Goal: Transaction & Acquisition: Purchase product/service

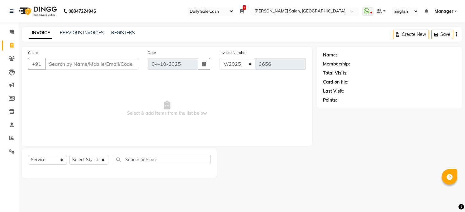
select select "35"
select select "5748"
select select "service"
click at [13, 141] on span at bounding box center [11, 138] width 11 height 7
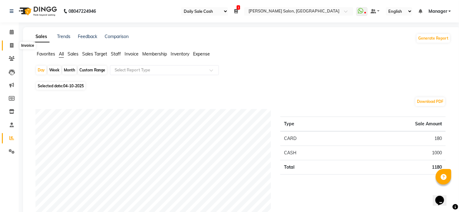
click at [13, 42] on span at bounding box center [11, 45] width 11 height 7
select select "service"
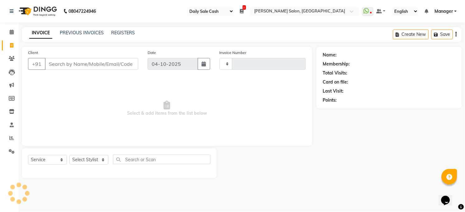
type input "3656"
select select "5748"
drag, startPoint x: 130, startPoint y: 30, endPoint x: 180, endPoint y: 14, distance: 52.7
click at [185, 8] on ul "Select Register Daily Sale Cash 1 Daily Open Registers nothing to show Select L…" at bounding box center [273, 11] width 178 height 8
click at [11, 138] on icon at bounding box center [11, 137] width 5 height 5
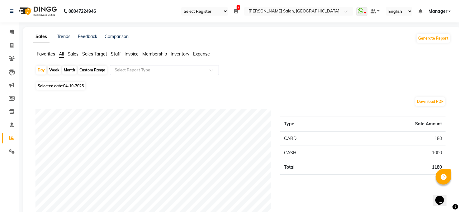
click at [207, 52] on span "Expense" at bounding box center [201, 54] width 17 height 6
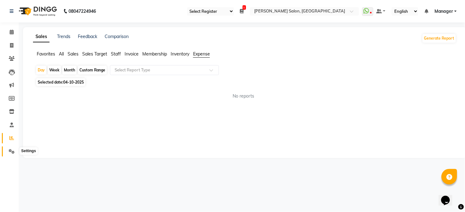
click at [12, 151] on icon at bounding box center [12, 151] width 6 height 5
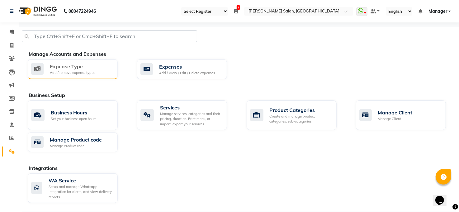
click at [100, 74] on div "Expense Type Add / remove expense types" at bounding box center [72, 69] width 82 height 13
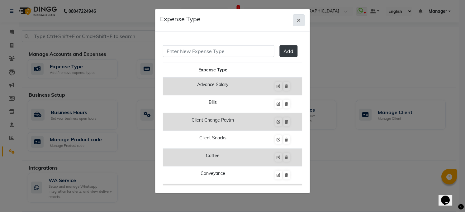
click at [298, 20] on icon "button" at bounding box center [299, 20] width 4 height 5
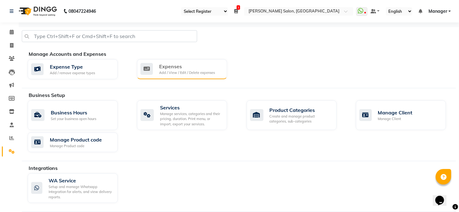
click at [207, 71] on div "Add / View / Edit / Delete expenses" at bounding box center [187, 72] width 56 height 5
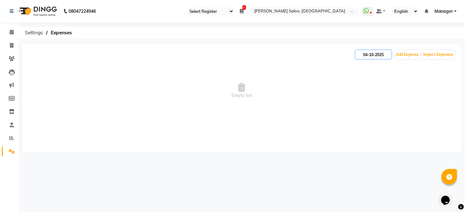
click at [376, 56] on input "04-10-2025" at bounding box center [374, 54] width 36 height 9
select select "10"
select select "2025"
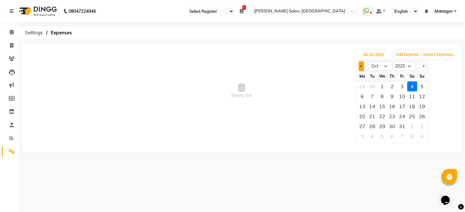
click at [360, 69] on button "Previous month" at bounding box center [361, 66] width 5 height 10
click at [360, 67] on button "Previous month" at bounding box center [361, 66] width 5 height 10
click at [422, 64] on button "Next month" at bounding box center [423, 66] width 5 height 10
select select "10"
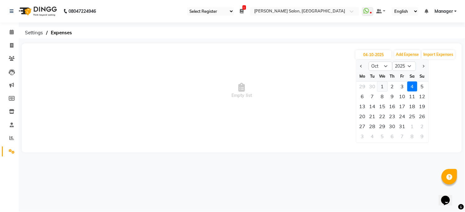
click at [383, 84] on div "1" at bounding box center [382, 86] width 10 height 10
type input "01-10-2025"
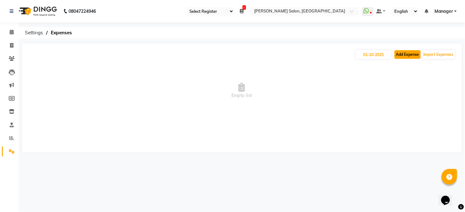
click at [405, 58] on button "Add Expense" at bounding box center [407, 54] width 26 height 9
select select "1"
select select "4703"
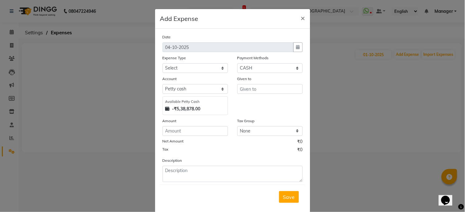
click at [293, 47] on div at bounding box center [297, 47] width 9 height 10
click at [293, 48] on div at bounding box center [297, 47] width 9 height 10
click at [295, 45] on div at bounding box center [297, 47] width 9 height 10
click at [205, 48] on div "Date [DATE]" at bounding box center [232, 43] width 149 height 18
click at [294, 48] on div at bounding box center [297, 47] width 9 height 10
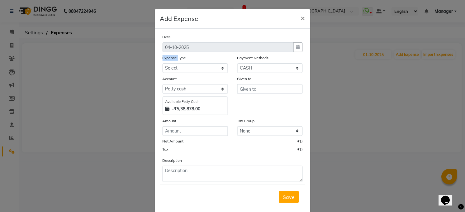
click at [295, 47] on div at bounding box center [297, 47] width 9 height 10
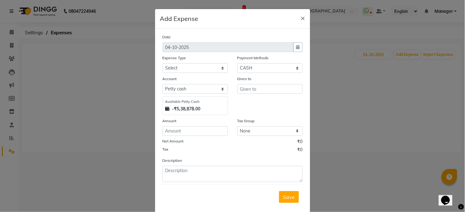
click at [295, 49] on div at bounding box center [297, 47] width 9 height 10
click at [305, 17] on button "×" at bounding box center [303, 17] width 14 height 17
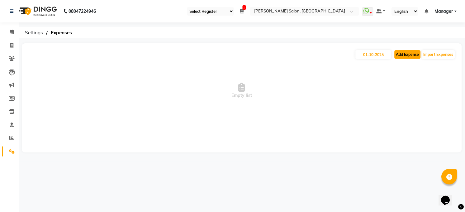
click at [408, 57] on button "Add Expense" at bounding box center [407, 54] width 26 height 9
select select "1"
select select "4703"
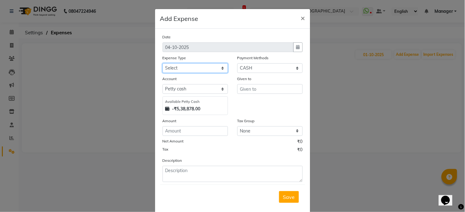
click at [190, 68] on select "Select Advance Salary BILLS client change paytm Client Snacks Coffee CONVEYANCE…" at bounding box center [195, 68] width 65 height 10
select select "15145"
click at [163, 63] on select "Select Advance Salary BILLS client change paytm Client Snacks Coffee CONVEYANCE…" at bounding box center [195, 68] width 65 height 10
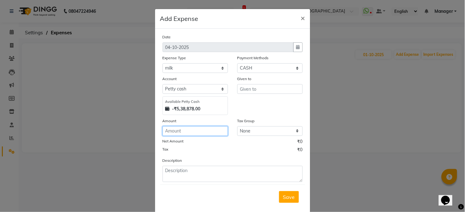
click at [210, 133] on input "number" at bounding box center [195, 131] width 65 height 10
click at [295, 46] on div at bounding box center [297, 47] width 9 height 10
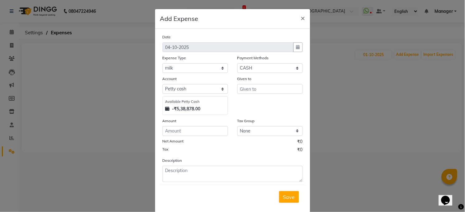
click at [295, 46] on div at bounding box center [297, 47] width 9 height 10
click at [293, 47] on div at bounding box center [297, 47] width 9 height 10
click at [301, 19] on span "×" at bounding box center [303, 17] width 4 height 9
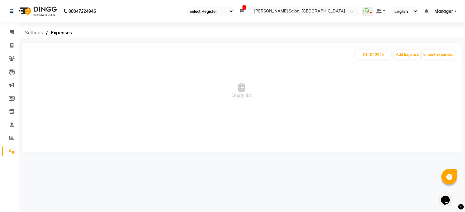
click at [35, 32] on span "Settings" at bounding box center [34, 32] width 24 height 11
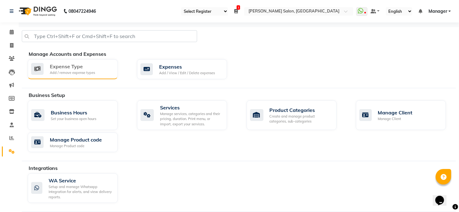
click at [83, 65] on div "Expense Type" at bounding box center [72, 66] width 45 height 7
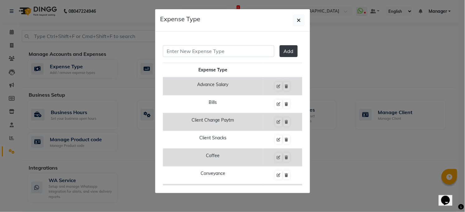
drag, startPoint x: 303, startPoint y: 17, endPoint x: 274, endPoint y: 34, distance: 32.9
click at [302, 17] on button "button" at bounding box center [299, 20] width 12 height 12
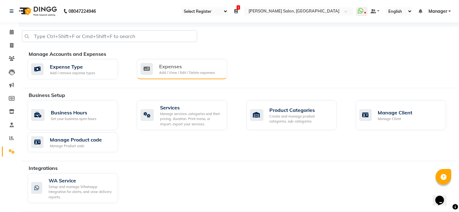
click at [201, 76] on div "Expenses Add / View / Edit / Delete expenses" at bounding box center [182, 69] width 90 height 20
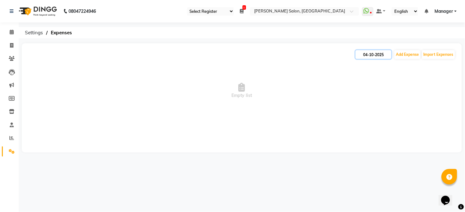
click at [376, 58] on input "04-10-2025" at bounding box center [374, 54] width 36 height 9
select select "10"
select select "2025"
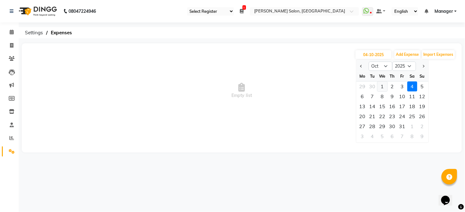
click at [384, 87] on div "1" at bounding box center [382, 86] width 10 height 10
type input "01-10-2025"
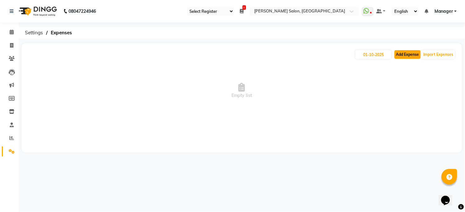
click at [412, 55] on button "Add Expense" at bounding box center [407, 54] width 26 height 9
select select "1"
select select "4703"
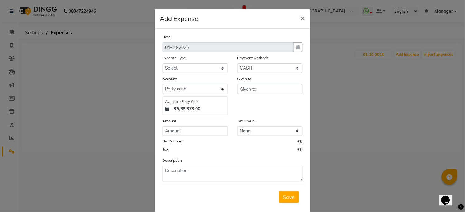
click at [294, 47] on div at bounding box center [297, 47] width 9 height 10
click at [301, 14] on span "×" at bounding box center [303, 17] width 4 height 9
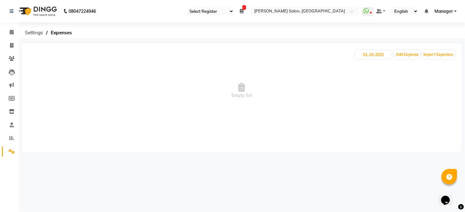
click at [13, 50] on li "Invoice" at bounding box center [9, 45] width 19 height 13
click at [13, 46] on span at bounding box center [11, 45] width 11 height 7
select select "service"
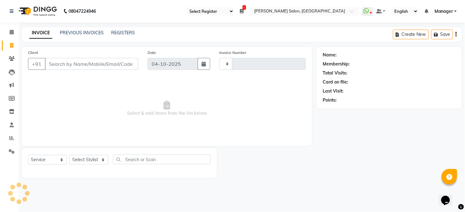
type input "3656"
select select "5748"
click at [12, 32] on icon at bounding box center [12, 32] width 4 height 5
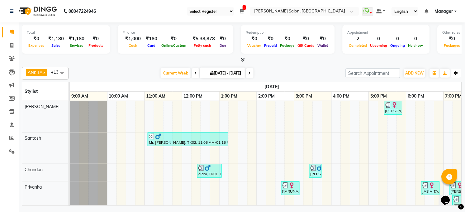
click at [460, 71] on button "Toggle Dropdown" at bounding box center [456, 73] width 10 height 9
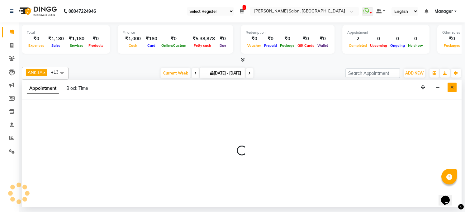
select select "40298"
select select "1005"
select select "tentative"
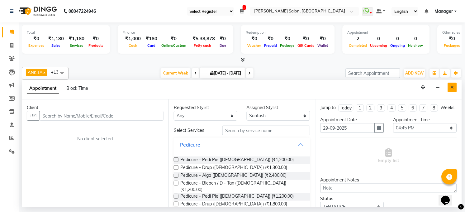
click at [452, 84] on button "Close" at bounding box center [452, 88] width 9 height 10
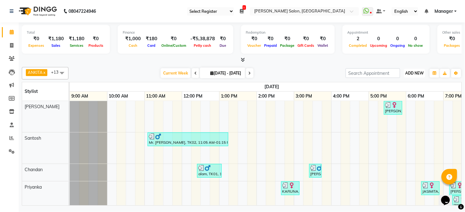
click at [420, 75] on span "ADD NEW" at bounding box center [414, 73] width 18 height 5
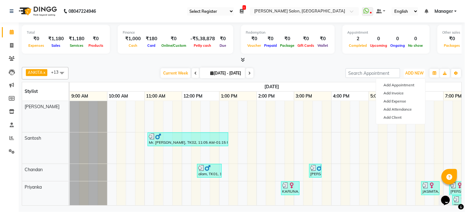
select select "40297"
select select "tentative"
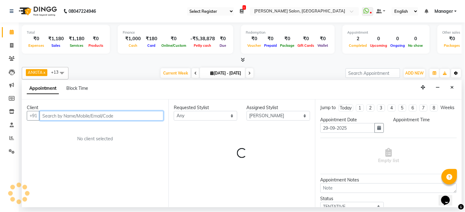
select select "1050"
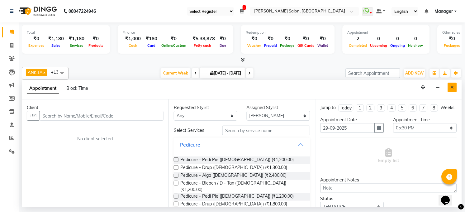
click at [452, 87] on icon "Close" at bounding box center [452, 87] width 3 height 4
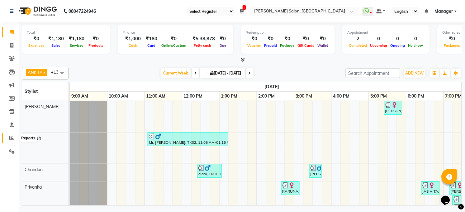
click at [12, 139] on icon at bounding box center [11, 137] width 5 height 5
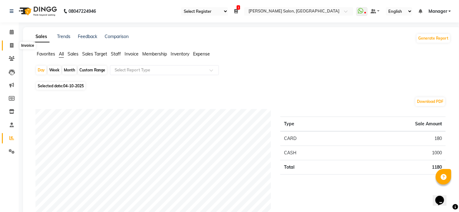
click at [14, 44] on span at bounding box center [11, 45] width 11 height 7
select select "service"
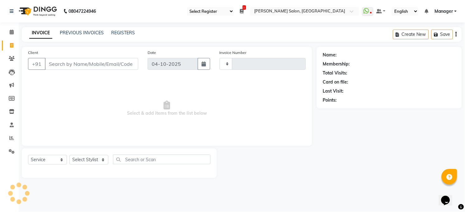
type input "3656"
select select "5748"
click at [9, 32] on span at bounding box center [11, 32] width 11 height 7
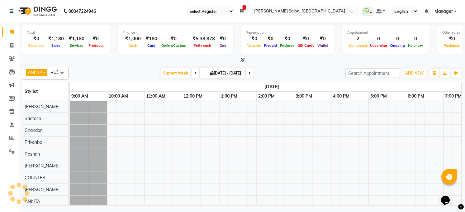
click at [411, 73] on span "ADD NEW" at bounding box center [414, 73] width 18 height 5
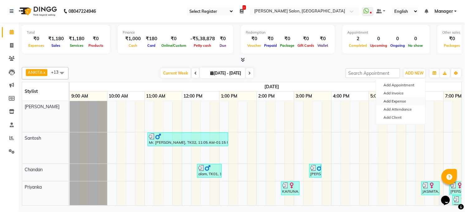
click at [398, 99] on link "Add Expense" at bounding box center [400, 101] width 49 height 8
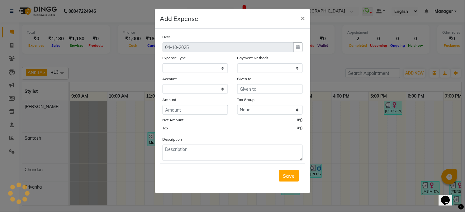
select select
select select "1"
select select "4703"
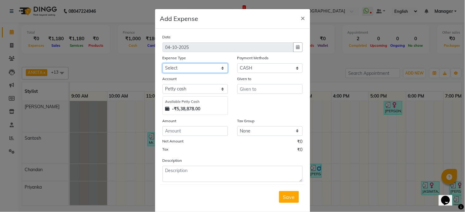
click at [217, 66] on select "Select Advance Salary BILLS client change paytm Client Snacks Coffee CONVEYANCE…" at bounding box center [195, 68] width 65 height 10
click at [293, 46] on div at bounding box center [297, 47] width 9 height 10
click at [218, 65] on select "Select Advance Salary BILLS client change paytm Client Snacks Coffee CONVEYANCE…" at bounding box center [195, 68] width 65 height 10
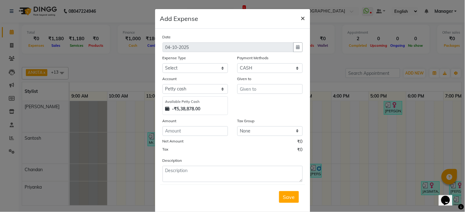
click at [301, 20] on span "×" at bounding box center [303, 17] width 4 height 9
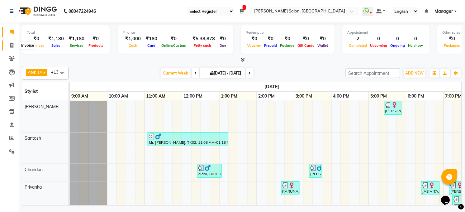
click at [13, 45] on span at bounding box center [11, 45] width 11 height 7
select select "service"
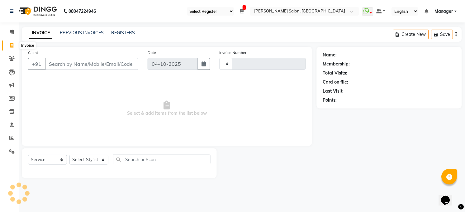
type input "3656"
select select "5748"
click at [61, 33] on link "PREVIOUS INVOICES" at bounding box center [82, 33] width 44 height 6
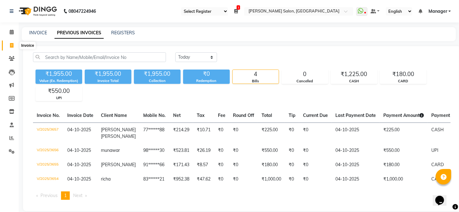
click at [14, 46] on span at bounding box center [11, 45] width 11 height 7
select select "service"
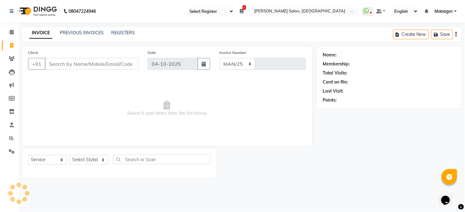
select select "5748"
type input "3658"
click at [12, 33] on icon at bounding box center [12, 32] width 4 height 5
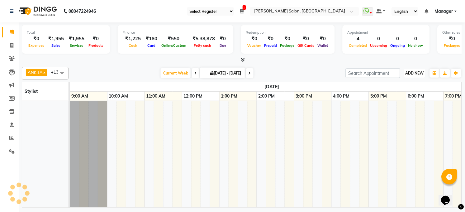
click at [419, 71] on span "ADD NEW" at bounding box center [414, 73] width 18 height 5
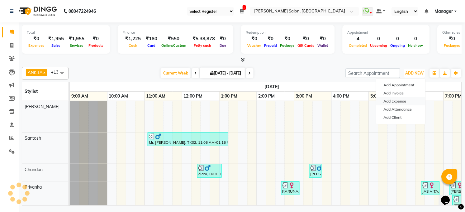
scroll to position [0, 336]
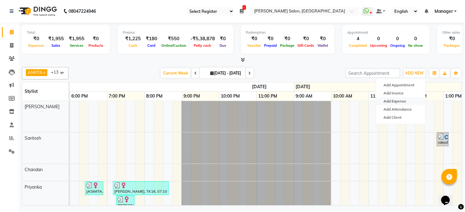
click at [399, 101] on link "Add Expense" at bounding box center [400, 101] width 49 height 8
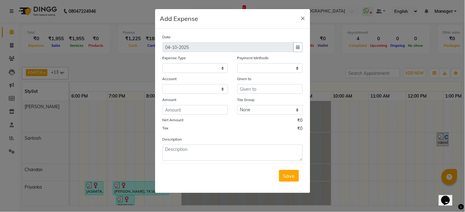
select select "1"
select select "4703"
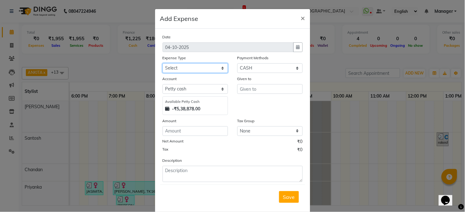
click at [206, 65] on select "Select Advance Salary BILLS client change paytm Client Snacks Coffee CONVEYANCE…" at bounding box center [195, 68] width 65 height 10
select select "15145"
click at [163, 63] on select "Select Advance Salary BILLS client change paytm Client Snacks Coffee CONVEYANCE…" at bounding box center [195, 68] width 65 height 10
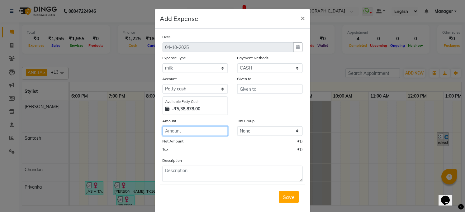
click at [189, 129] on input "number" at bounding box center [195, 131] width 65 height 10
type input "140"
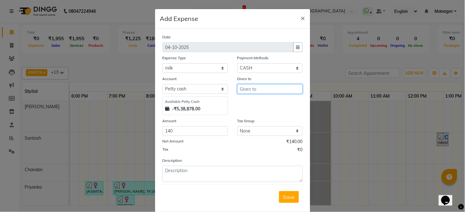
click at [257, 89] on input "text" at bounding box center [269, 89] width 65 height 10
type input "PRINCE"
click at [285, 199] on span "Save" at bounding box center [289, 197] width 12 height 6
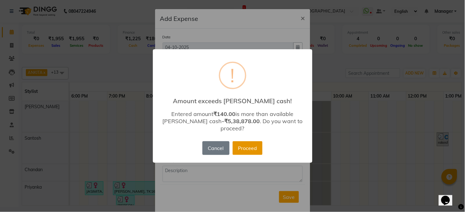
click at [253, 148] on button "Proceed" at bounding box center [248, 148] width 30 height 14
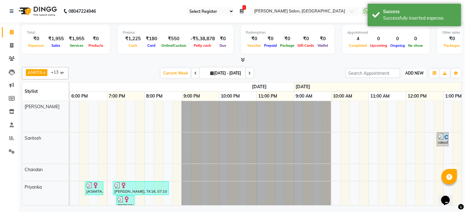
click at [411, 72] on span "ADD NEW" at bounding box center [414, 73] width 18 height 5
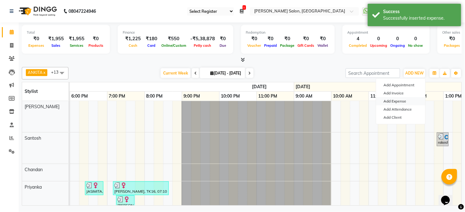
click at [390, 100] on link "Add Expense" at bounding box center [400, 101] width 49 height 8
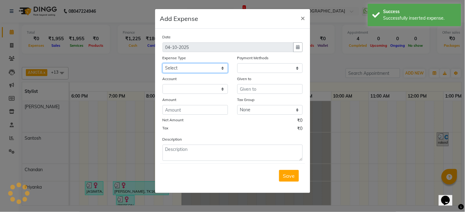
click at [207, 67] on select "Select Advance Salary BILLS client change paytm Client Snacks Coffee CONVEYANCE…" at bounding box center [195, 68] width 65 height 10
select select "1"
select select "4703"
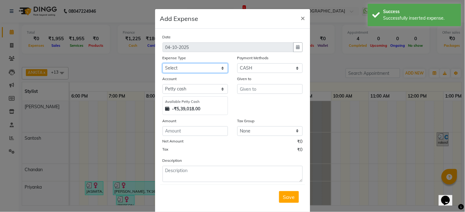
select select "19515"
click at [163, 63] on select "Select Advance Salary BILLS client change paytm Client Snacks Coffee CONVEYANCE…" at bounding box center [195, 68] width 65 height 10
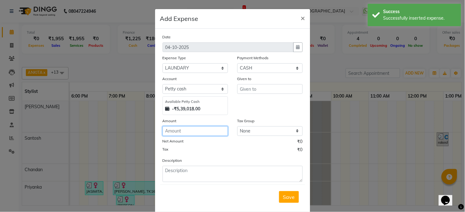
click at [206, 133] on input "number" at bounding box center [195, 131] width 65 height 10
type input "3260"
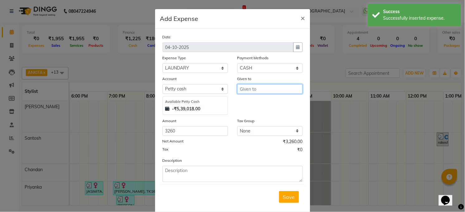
click at [244, 91] on input "text" at bounding box center [269, 89] width 65 height 10
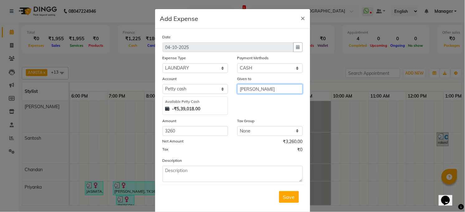
type input "[PERSON_NAME]"
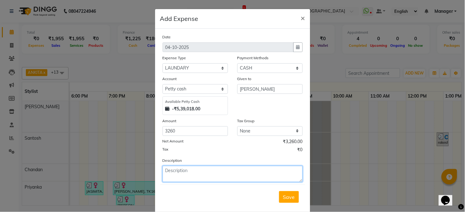
click at [222, 172] on textarea at bounding box center [233, 174] width 140 height 16
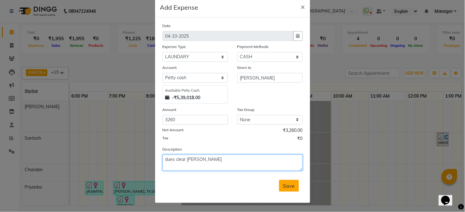
type textarea "dues clear [PERSON_NAME]"
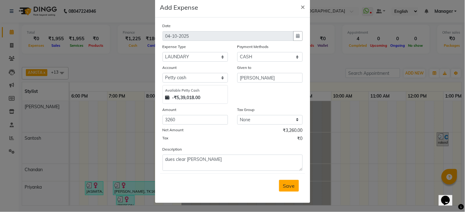
click at [291, 187] on span "Save" at bounding box center [289, 185] width 12 height 6
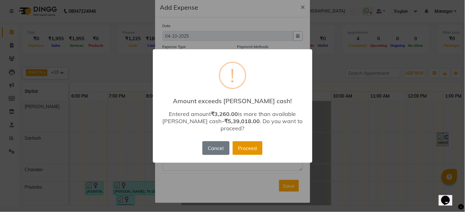
click at [259, 144] on button "Proceed" at bounding box center [248, 148] width 30 height 14
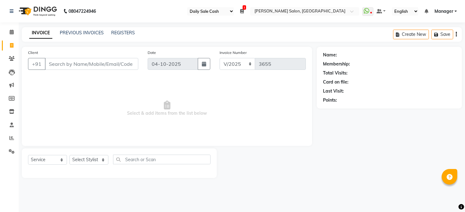
select select "35"
select select "5748"
select select "service"
click at [103, 33] on div "INVOICE PREVIOUS INVOICES REGISTERS" at bounding box center [78, 33] width 113 height 7
click at [90, 32] on link "PREVIOUS INVOICES" at bounding box center [82, 33] width 44 height 6
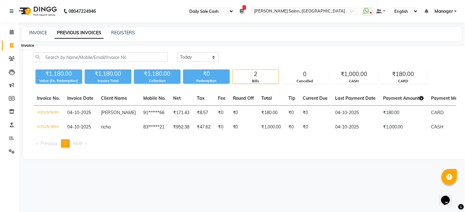
click at [8, 46] on span at bounding box center [11, 45] width 11 height 7
select select "service"
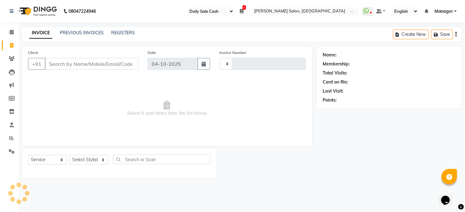
type input "3656"
select select "5748"
click at [87, 157] on select "Select Stylist Abhay kumar ADITI ALTAF ANKITA Chandan COUNTER Manager Manish Ku…" at bounding box center [88, 160] width 39 height 10
select select "60523"
click at [69, 155] on select "Select Stylist Abhay kumar ADITI ALTAF ANKITA Chandan COUNTER Manager Manish Ku…" at bounding box center [88, 160] width 39 height 10
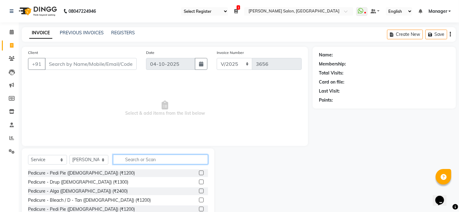
drag, startPoint x: 132, startPoint y: 157, endPoint x: 158, endPoint y: 169, distance: 28.8
click at [134, 157] on input "text" at bounding box center [160, 159] width 95 height 10
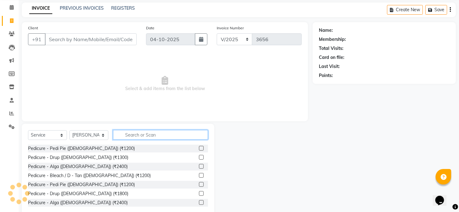
scroll to position [37, 0]
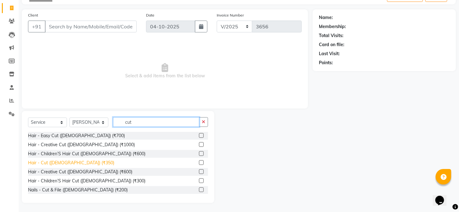
type input "cut"
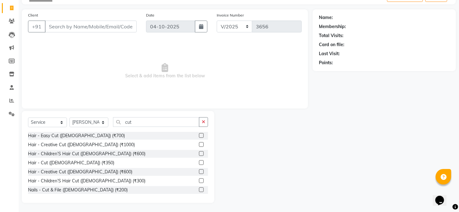
drag, startPoint x: 64, startPoint y: 163, endPoint x: 125, endPoint y: 141, distance: 65.4
click at [65, 163] on div "Hair - Cut (Male) (₹350)" at bounding box center [71, 162] width 86 height 7
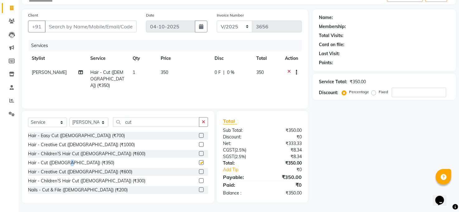
checkbox input "false"
click at [201, 123] on button "button" at bounding box center [203, 122] width 9 height 10
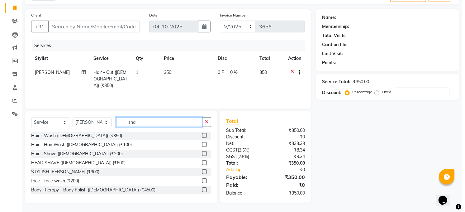
scroll to position [37, 0]
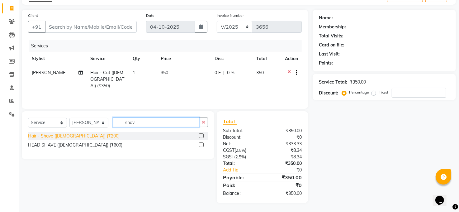
type input "shav"
click at [71, 135] on div "Hair - Shave (Male) (₹200)" at bounding box center [74, 136] width 92 height 7
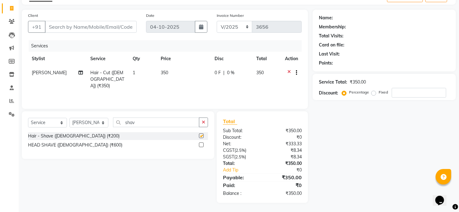
checkbox input "false"
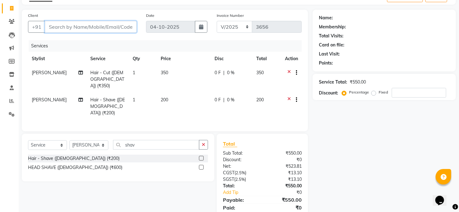
click at [115, 29] on input "Client" at bounding box center [91, 27] width 92 height 12
type input "9"
type input "0"
type input "9811007330"
click at [117, 31] on button "Add Client" at bounding box center [121, 27] width 32 height 12
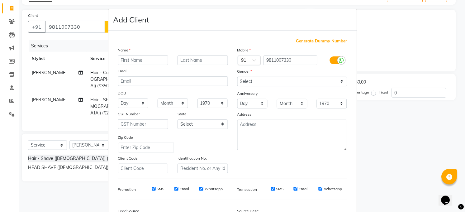
click at [139, 61] on input "text" at bounding box center [143, 60] width 50 height 10
type input "munawar"
click at [281, 79] on select "Select Male Female Other Prefer Not To Say" at bounding box center [292, 82] width 110 height 10
select select "male"
click at [237, 77] on select "Select Male Female Other Prefer Not To Say" at bounding box center [292, 82] width 110 height 10
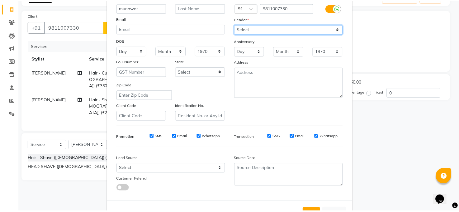
scroll to position [76, 0]
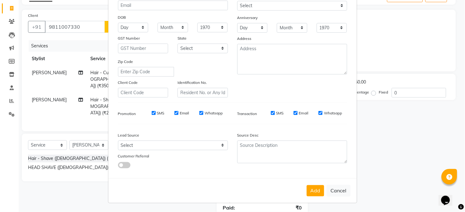
click at [316, 188] on button "Add" at bounding box center [315, 190] width 17 height 11
type input "98******30"
select select
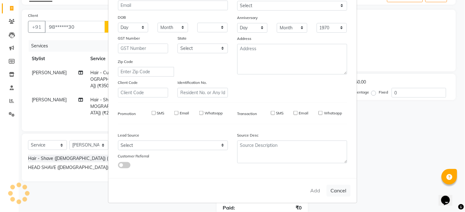
select select
checkbox input "false"
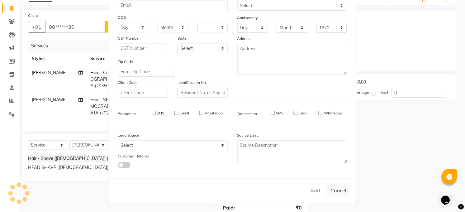
checkbox input "false"
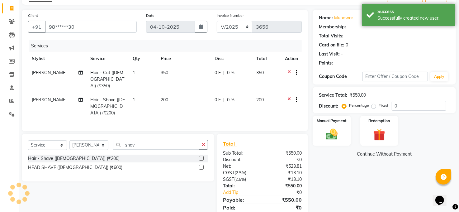
select select "1: Object"
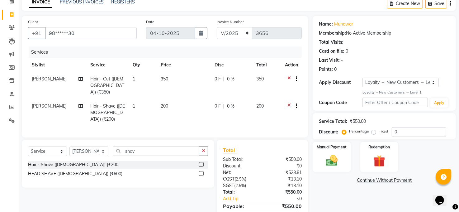
scroll to position [53, 0]
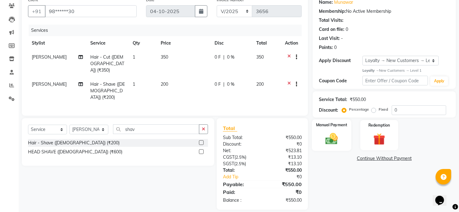
click at [337, 135] on img at bounding box center [332, 138] width 20 height 14
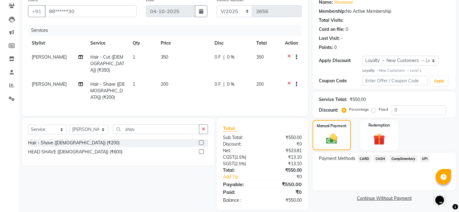
click at [423, 158] on span "UPI" at bounding box center [425, 158] width 10 height 7
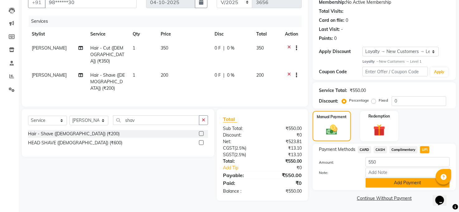
click at [407, 184] on button "Add Payment" at bounding box center [408, 183] width 84 height 10
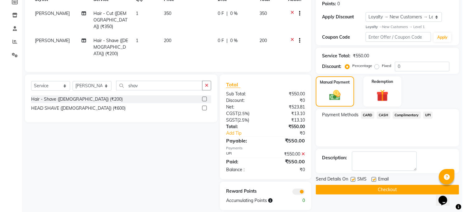
scroll to position [97, 0]
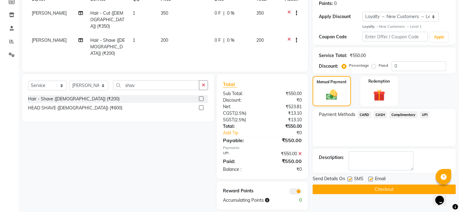
click at [301, 188] on span at bounding box center [295, 191] width 12 height 6
click at [302, 192] on input "checkbox" at bounding box center [302, 192] width 0 height 0
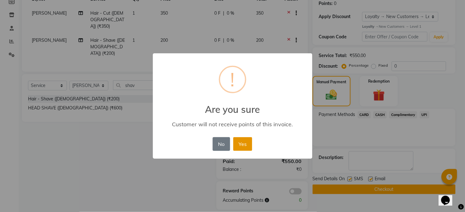
click at [248, 145] on button "Yes" at bounding box center [242, 144] width 19 height 14
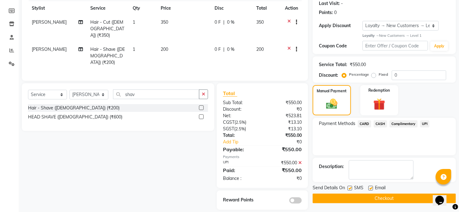
click at [363, 196] on button "Checkout" at bounding box center [384, 198] width 143 height 10
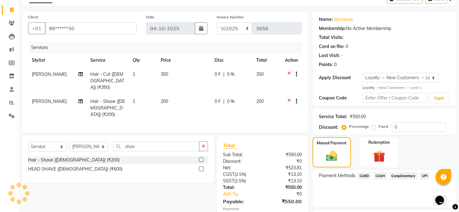
scroll to position [0, 0]
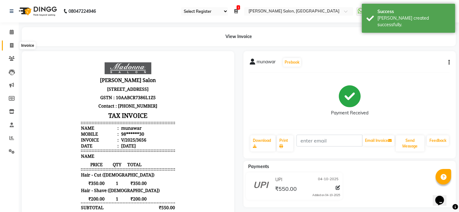
click at [13, 43] on span at bounding box center [11, 45] width 11 height 7
select select "service"
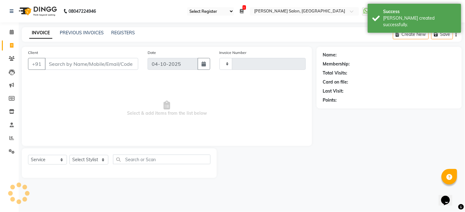
type input "3657"
select select "5748"
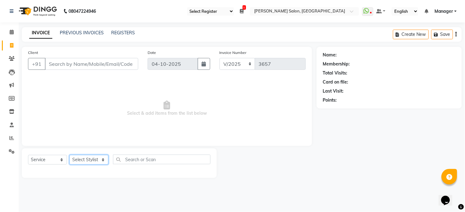
click at [89, 159] on select "Select Stylist Abhay kumar ADITI ALTAF ANKITA Chandan COUNTER Manager Manish Ku…" at bounding box center [88, 160] width 39 height 10
select select "40298"
click at [69, 155] on select "Select Stylist Abhay kumar ADITI ALTAF ANKITA Chandan COUNTER Manager Manish Ku…" at bounding box center [88, 160] width 39 height 10
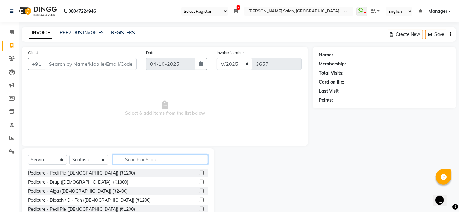
click at [136, 157] on input "text" at bounding box center [160, 159] width 95 height 10
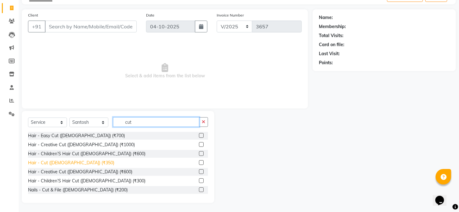
type input "cut"
drag, startPoint x: 71, startPoint y: 161, endPoint x: 108, endPoint y: 158, distance: 36.5
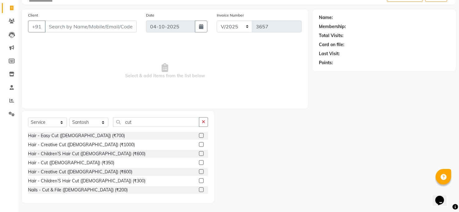
click at [72, 161] on div "Hair - Cut (Male) (₹350)" at bounding box center [71, 162] width 86 height 7
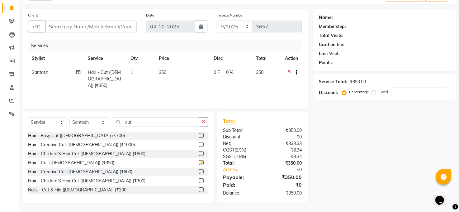
checkbox input "false"
drag, startPoint x: 191, startPoint y: 125, endPoint x: 196, endPoint y: 123, distance: 6.0
click at [195, 124] on input "cut" at bounding box center [156, 122] width 86 height 10
click at [206, 121] on button "button" at bounding box center [203, 122] width 9 height 10
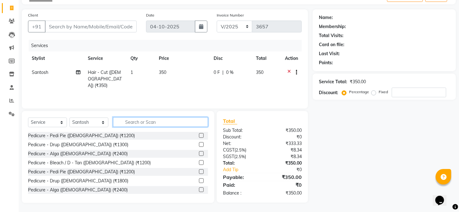
click at [175, 125] on input "text" at bounding box center [160, 122] width 95 height 10
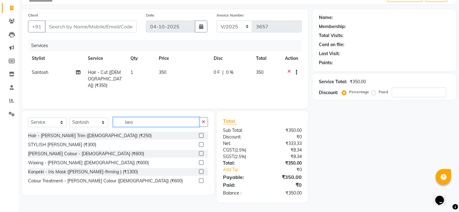
scroll to position [37, 0]
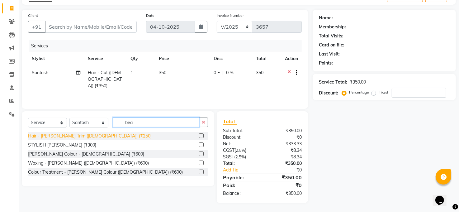
type input "bea"
click at [82, 135] on div "Hair - Beard Trim (Male) (₹250)" at bounding box center [90, 136] width 124 height 7
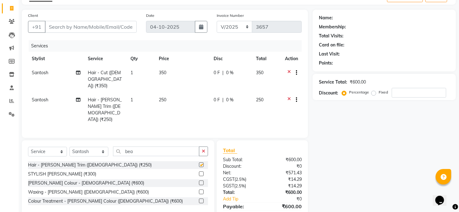
checkbox input "false"
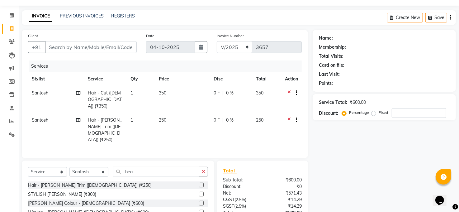
scroll to position [0, 0]
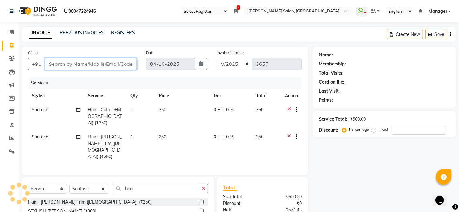
click at [121, 64] on input "Client" at bounding box center [91, 64] width 92 height 12
click at [81, 67] on input "Client" at bounding box center [91, 64] width 92 height 12
type input "7"
type input "0"
type input "77******88"
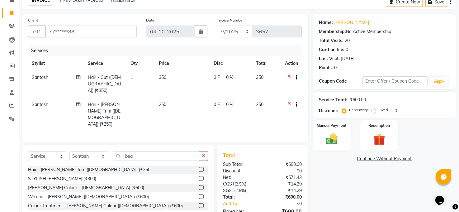
scroll to position [53, 0]
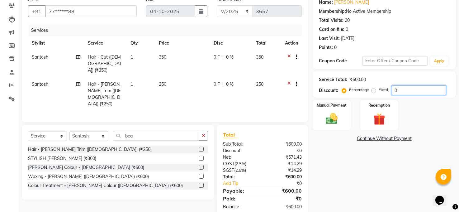
click at [410, 93] on input "0" at bounding box center [419, 90] width 54 height 10
click at [336, 120] on img at bounding box center [332, 119] width 20 height 14
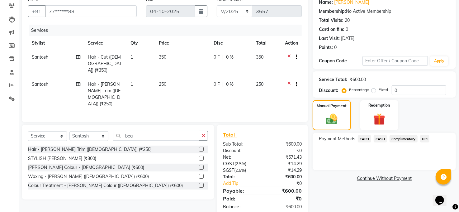
scroll to position [0, 0]
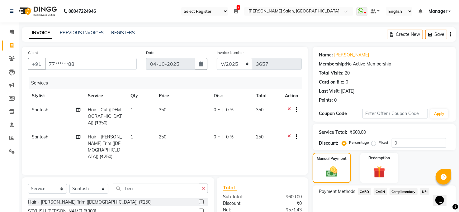
click at [290, 108] on icon at bounding box center [288, 110] width 3 height 8
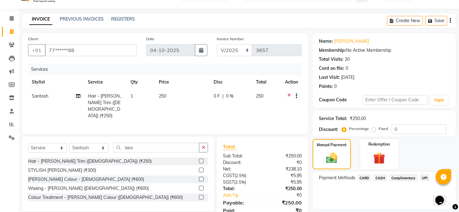
scroll to position [37, 0]
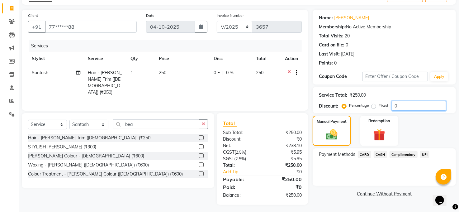
click at [408, 106] on input "0" at bounding box center [419, 106] width 54 height 10
type input "10"
click at [382, 153] on span "CASH" at bounding box center [380, 154] width 13 height 7
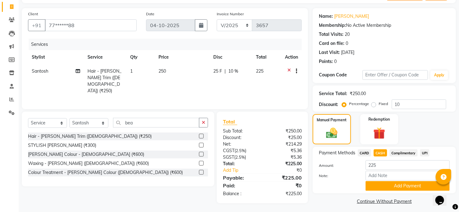
scroll to position [42, 0]
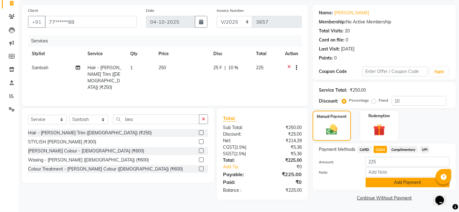
click at [399, 181] on button "Add Payment" at bounding box center [408, 182] width 84 height 10
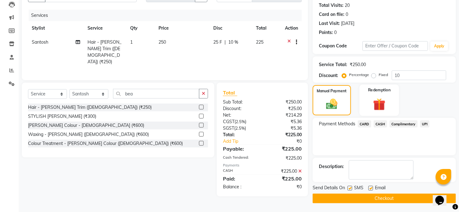
scroll to position [68, 0]
drag, startPoint x: 351, startPoint y: 186, endPoint x: 378, endPoint y: 187, distance: 26.8
click at [358, 187] on div "SMS" at bounding box center [357, 188] width 21 height 8
click at [368, 188] on label at bounding box center [370, 187] width 5 height 5
click at [368, 188] on input "checkbox" at bounding box center [370, 188] width 4 height 4
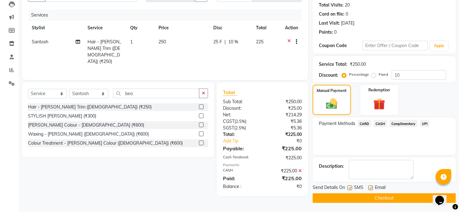
checkbox input "false"
click at [350, 188] on label at bounding box center [349, 187] width 5 height 5
click at [350, 188] on input "checkbox" at bounding box center [349, 188] width 4 height 4
checkbox input "false"
click at [361, 197] on button "Checkout" at bounding box center [384, 198] width 143 height 10
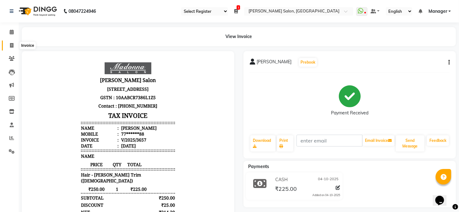
click at [12, 45] on icon at bounding box center [11, 45] width 3 height 5
select select "service"
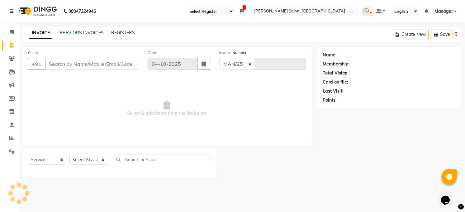
select select "5748"
type input "3658"
click at [91, 30] on link "PREVIOUS INVOICES" at bounding box center [82, 33] width 44 height 6
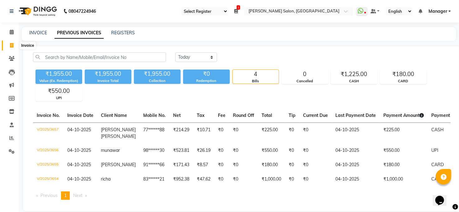
click at [9, 46] on span at bounding box center [11, 45] width 11 height 7
select select "service"
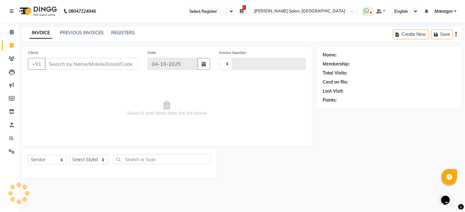
type input "3658"
select select "5748"
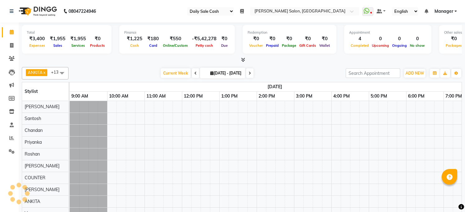
select select "35"
click at [11, 44] on icon at bounding box center [11, 45] width 3 height 5
select select "5748"
select select "service"
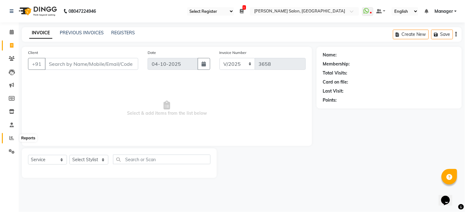
click at [12, 138] on icon at bounding box center [11, 137] width 5 height 5
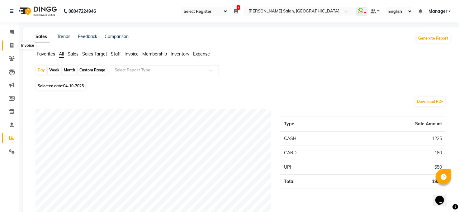
click at [14, 44] on span at bounding box center [11, 45] width 11 height 7
select select "service"
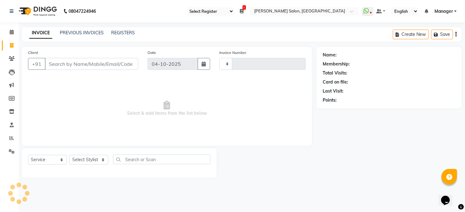
type input "3658"
select select "5748"
click at [10, 138] on icon at bounding box center [11, 137] width 5 height 5
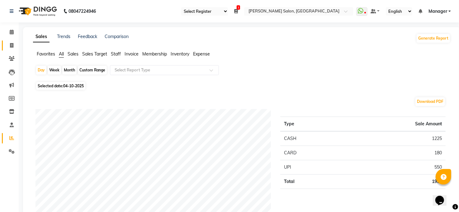
click at [14, 41] on link "Invoice" at bounding box center [9, 45] width 15 height 10
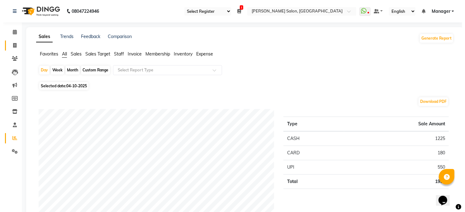
select select "5748"
select select "service"
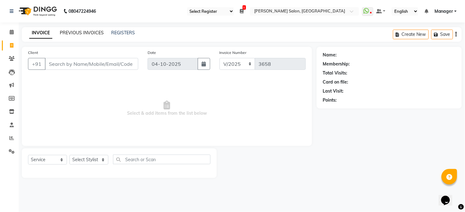
click at [100, 34] on link "PREVIOUS INVOICES" at bounding box center [82, 33] width 44 height 6
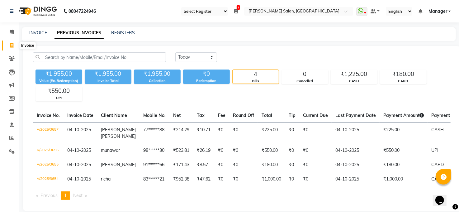
click at [8, 42] on span at bounding box center [11, 45] width 11 height 7
select select "service"
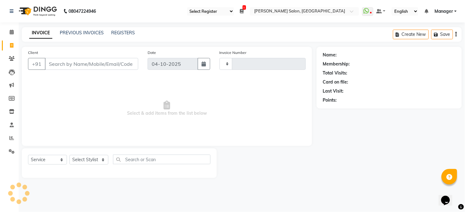
type input "3658"
select select "5748"
click at [77, 34] on link "PREVIOUS INVOICES" at bounding box center [82, 33] width 44 height 6
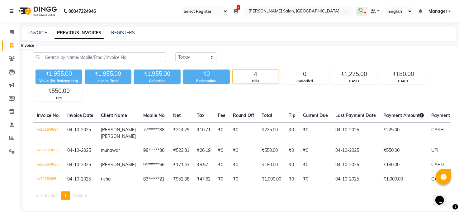
click at [12, 47] on icon at bounding box center [11, 45] width 3 height 5
select select "service"
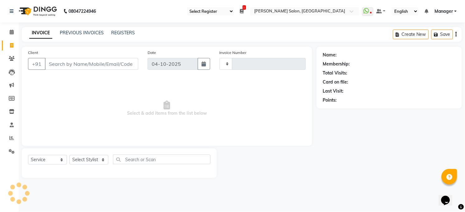
type input "3658"
select select "5748"
click at [9, 139] on icon at bounding box center [11, 137] width 5 height 5
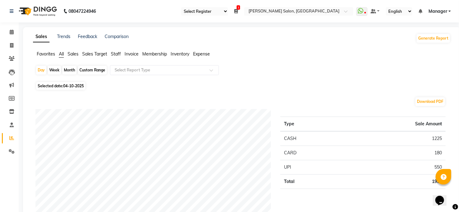
click at [79, 85] on span "04-10-2025" at bounding box center [73, 85] width 21 height 5
select select "10"
select select "2025"
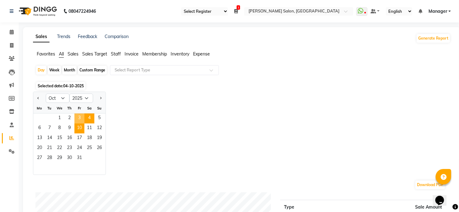
drag, startPoint x: 78, startPoint y: 117, endPoint x: 82, endPoint y: 126, distance: 9.0
click at [78, 117] on span "3" at bounding box center [79, 118] width 10 height 10
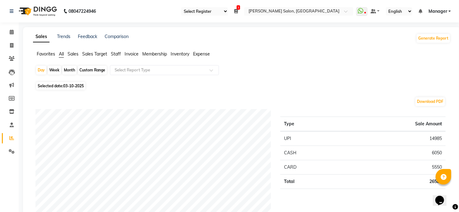
click at [83, 84] on span "03-10-2025" at bounding box center [73, 85] width 21 height 5
select select "10"
select select "2025"
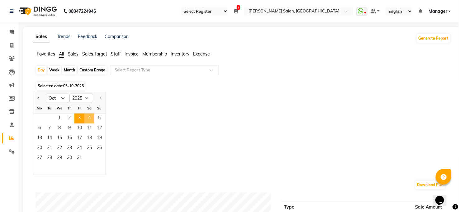
click at [88, 119] on span "4" at bounding box center [89, 118] width 10 height 10
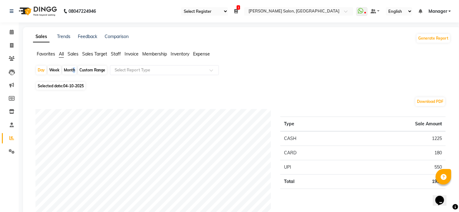
click at [72, 74] on div "Month" at bounding box center [69, 70] width 14 height 9
select select "10"
select select "2025"
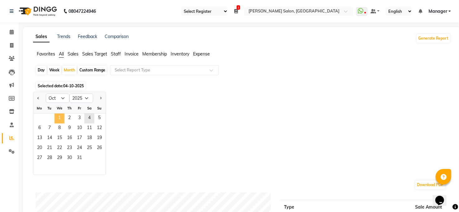
click at [58, 115] on span "1" at bounding box center [59, 118] width 10 height 10
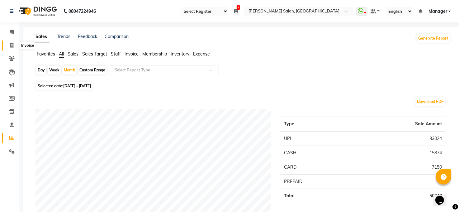
click at [13, 46] on span at bounding box center [11, 45] width 11 height 7
select select "service"
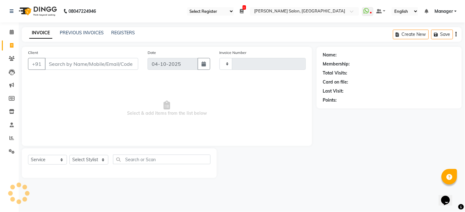
type input "3658"
select select "5748"
click at [12, 137] on icon at bounding box center [11, 137] width 5 height 5
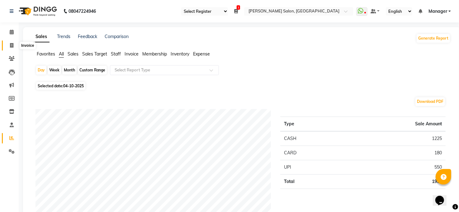
click at [10, 45] on icon at bounding box center [11, 45] width 3 height 5
select select "service"
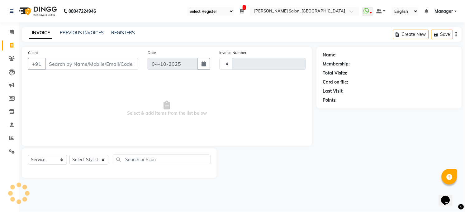
type input "3658"
select select "5748"
click at [80, 160] on select "Select Stylist Abhay kumar ADITI ALTAF ANKITA Chandan COUNTER Manager Manish Ku…" at bounding box center [88, 160] width 39 height 10
select select "90760"
click at [69, 155] on select "Select Stylist Abhay kumar ADITI ALTAF ANKITA Chandan COUNTER Manager Manish Ku…" at bounding box center [88, 160] width 39 height 10
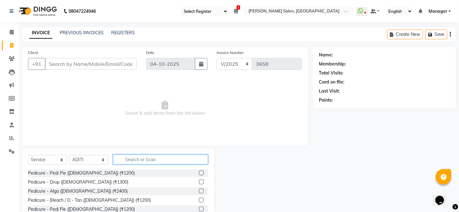
drag, startPoint x: 153, startPoint y: 160, endPoint x: 175, endPoint y: 142, distance: 28.5
click at [156, 157] on input "text" at bounding box center [160, 159] width 95 height 10
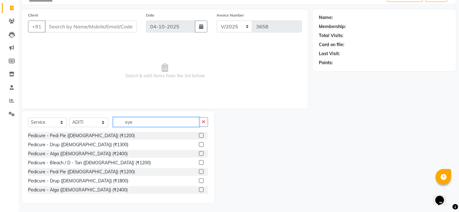
scroll to position [11, 0]
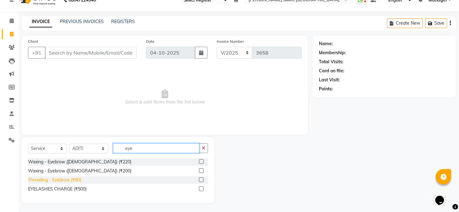
type input "eye"
click at [72, 178] on div "Threading - Eyebrow (₹80)" at bounding box center [54, 180] width 53 height 7
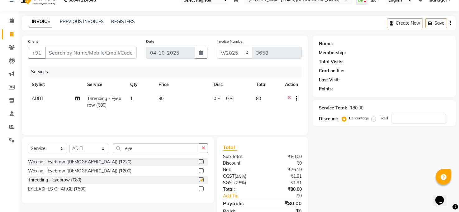
checkbox input "false"
click at [153, 147] on input "eye" at bounding box center [156, 148] width 86 height 10
type input "e"
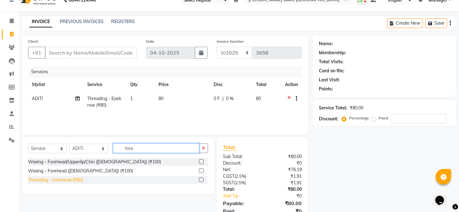
type input "fore"
click at [56, 180] on div "Threading - Forehead (₹80)" at bounding box center [55, 180] width 55 height 7
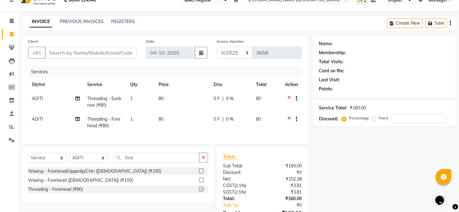
checkbox input "false"
click at [201, 162] on button "button" at bounding box center [203, 158] width 9 height 10
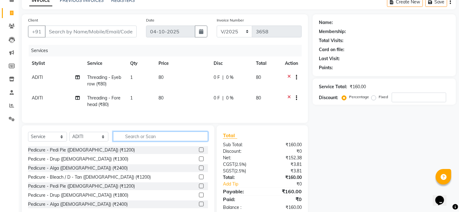
scroll to position [53, 0]
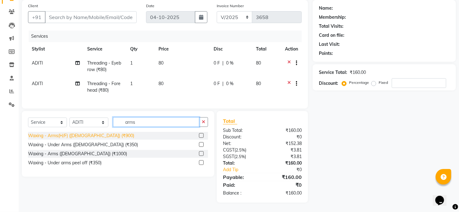
type input "arms"
click at [96, 135] on div "Waxing - Arms(H/F) (Female) (₹900)" at bounding box center [81, 135] width 106 height 7
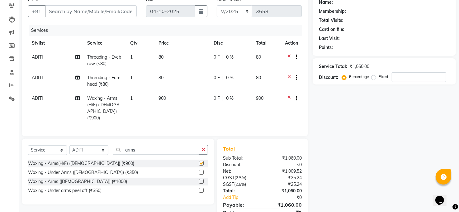
checkbox input "false"
click at [155, 149] on input "arms" at bounding box center [156, 150] width 86 height 10
click at [96, 187] on div "Waxing - Under arms peel off (₹350)" at bounding box center [64, 190] width 73 height 7
checkbox input "false"
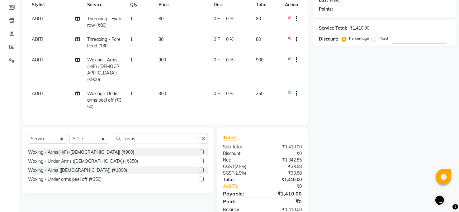
scroll to position [107, 0]
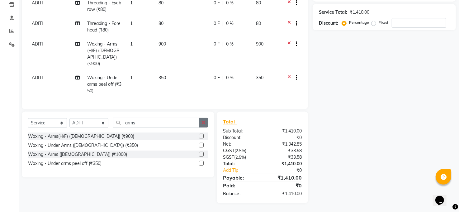
click at [202, 120] on icon "button" at bounding box center [203, 122] width 3 height 4
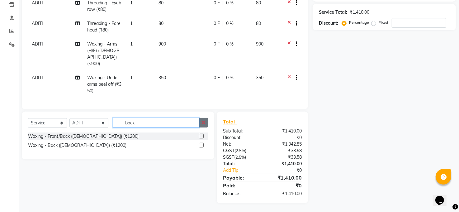
type input "back"
click at [203, 122] on icon "button" at bounding box center [203, 122] width 3 height 4
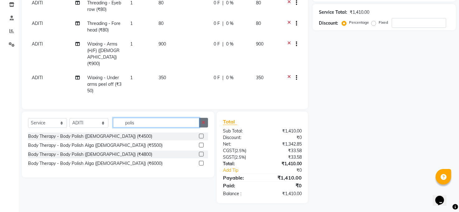
type input "polis"
click at [206, 123] on button "button" at bounding box center [203, 123] width 9 height 10
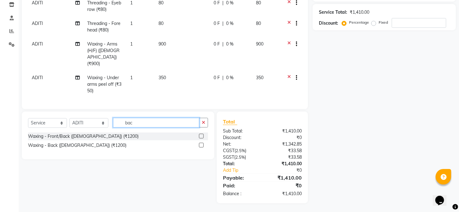
click at [147, 124] on input "bac" at bounding box center [156, 123] width 86 height 10
type input "b"
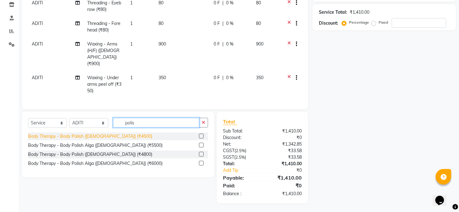
type input "polis"
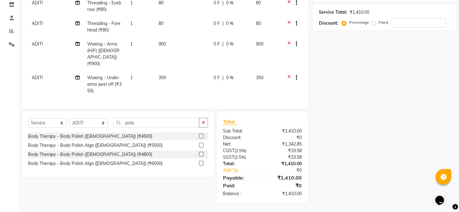
click at [105, 135] on div "Body Therapy - Body Polish (Female) (₹4500)" at bounding box center [90, 136] width 124 height 7
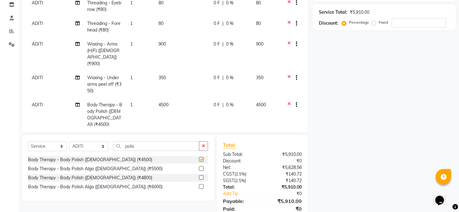
checkbox input "false"
click at [166, 98] on td "4500" at bounding box center [182, 115] width 55 height 34
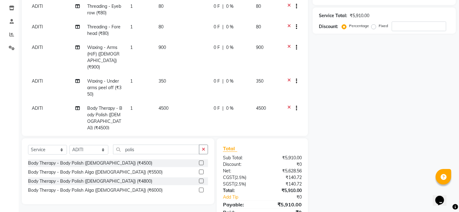
select select "90760"
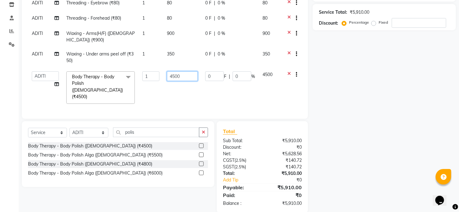
drag, startPoint x: 189, startPoint y: 78, endPoint x: 201, endPoint y: 77, distance: 11.9
click at [196, 77] on input "4500" at bounding box center [182, 76] width 31 height 10
type input "4"
type input "2000"
click at [362, 117] on div "Name: Membership: Total Visits: Card on file: Last Visit: Points: Service Total…" at bounding box center [387, 76] width 148 height 273
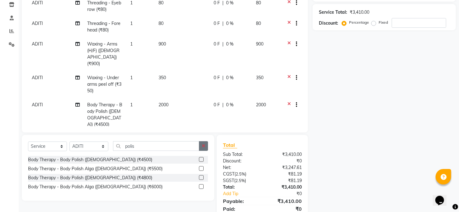
click at [202, 143] on button "button" at bounding box center [203, 146] width 9 height 10
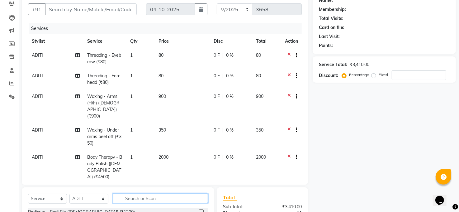
scroll to position [0, 0]
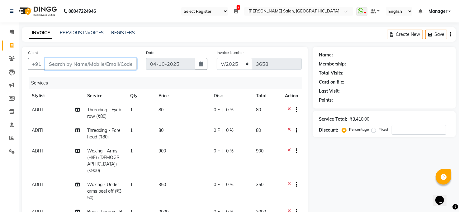
click at [119, 65] on input "Client" at bounding box center [91, 64] width 92 height 12
click at [100, 66] on input "Client" at bounding box center [91, 64] width 92 height 12
type input "8"
type input "0"
click at [99, 66] on input "834047878" at bounding box center [75, 64] width 60 height 12
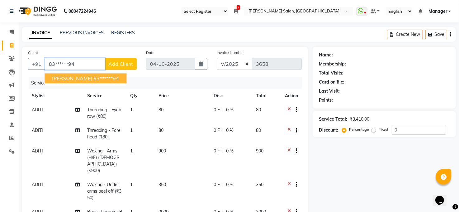
type input "83******94"
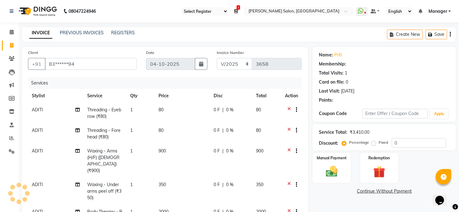
select select "1: Object"
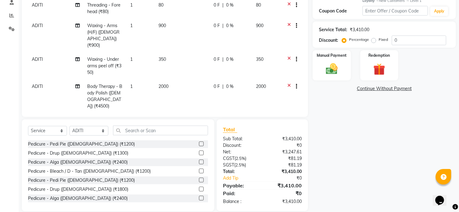
scroll to position [131, 0]
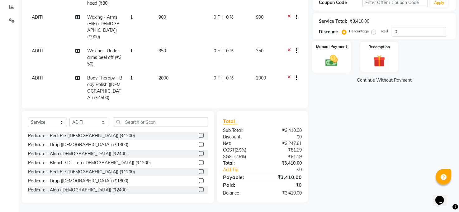
click at [338, 56] on img at bounding box center [332, 60] width 20 height 14
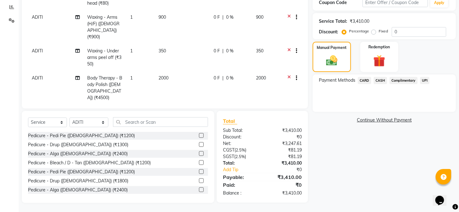
click at [364, 81] on span "CARD" at bounding box center [364, 80] width 13 height 7
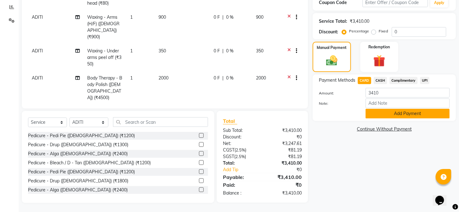
click at [388, 112] on button "Add Payment" at bounding box center [408, 114] width 84 height 10
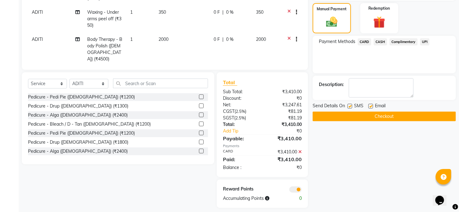
scroll to position [174, 0]
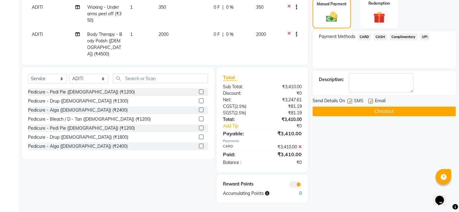
click at [299, 184] on span at bounding box center [295, 184] width 12 height 6
click at [302, 185] on input "checkbox" at bounding box center [302, 185] width 0 height 0
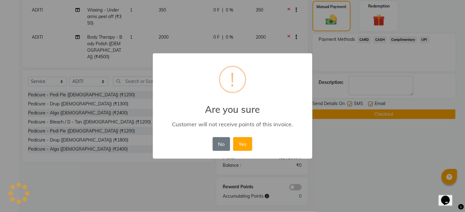
scroll to position [0, 0]
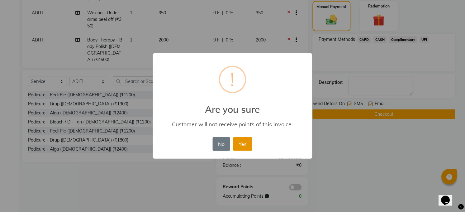
click at [246, 140] on button "Yes" at bounding box center [242, 144] width 19 height 14
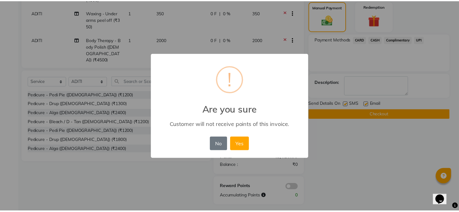
scroll to position [165, 0]
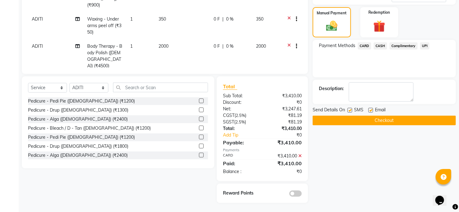
click at [367, 120] on button "Checkout" at bounding box center [384, 121] width 143 height 10
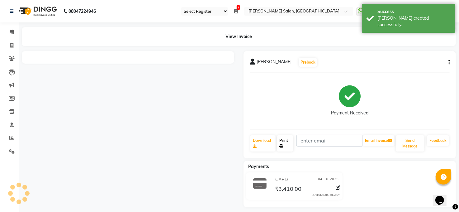
click at [286, 140] on link "Print" at bounding box center [285, 143] width 17 height 16
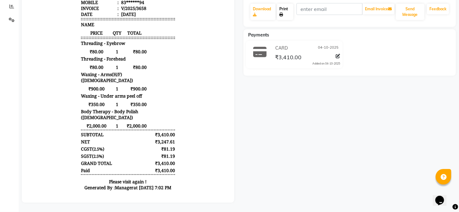
scroll to position [5, 0]
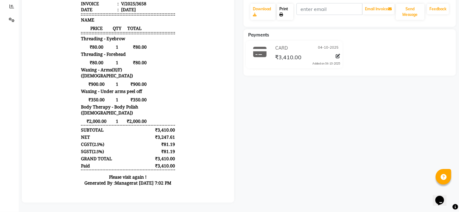
drag, startPoint x: 222, startPoint y: 137, endPoint x: 192, endPoint y: 217, distance: 85.3
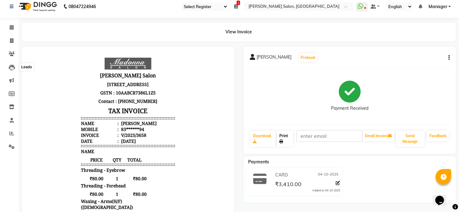
scroll to position [0, 0]
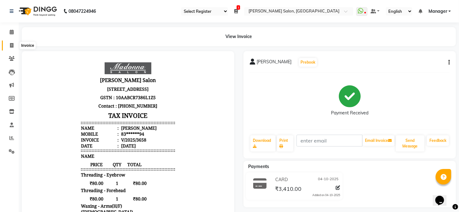
click at [10, 46] on icon at bounding box center [11, 45] width 3 height 5
select select "service"
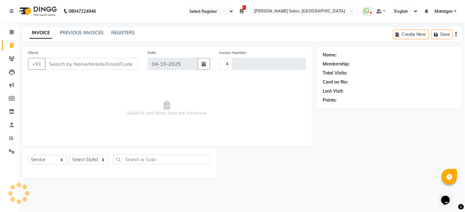
type input "3659"
select select "5748"
click at [11, 45] on icon at bounding box center [11, 45] width 3 height 5
select select "5748"
select select "service"
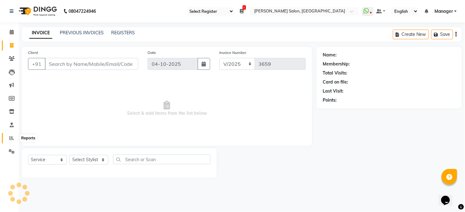
click at [11, 137] on icon at bounding box center [11, 137] width 5 height 5
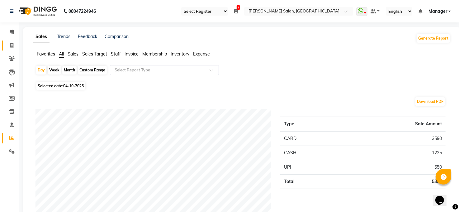
click at [11, 40] on link "Invoice" at bounding box center [9, 45] width 15 height 10
select select "service"
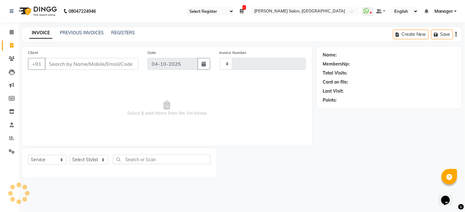
type input "3659"
select select "5748"
